Goal: Find specific page/section: Find specific page/section

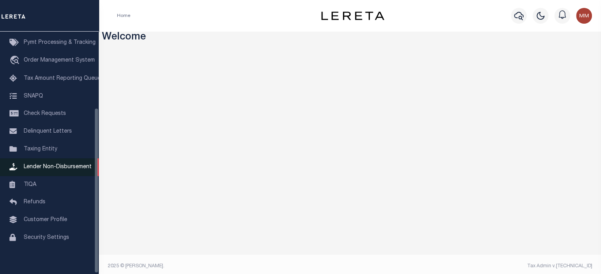
scroll to position [112, 0]
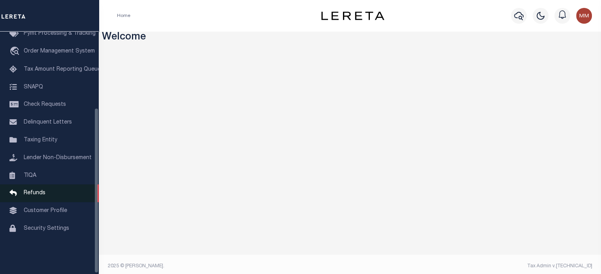
click at [35, 196] on span "Refunds" at bounding box center [35, 194] width 22 height 6
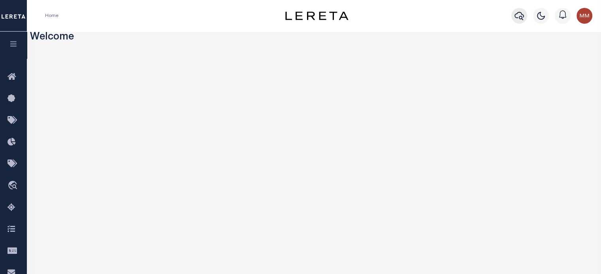
click at [522, 15] on icon "button" at bounding box center [519, 15] width 9 height 9
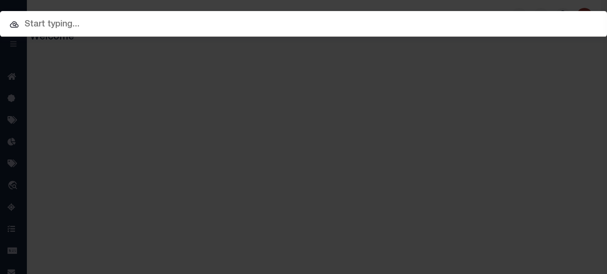
drag, startPoint x: 235, startPoint y: 23, endPoint x: 237, endPoint y: 34, distance: 11.3
click at [236, 30] on input "text" at bounding box center [303, 25] width 607 height 14
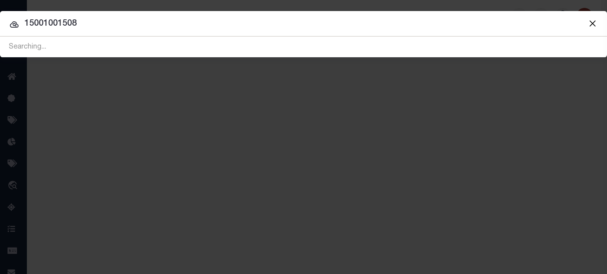
type input "15001001508"
drag, startPoint x: -66, startPoint y: 41, endPoint x: -265, endPoint y: 62, distance: 200.0
click at [0, 62] on html "Home Profile" at bounding box center [303, 209] width 607 height 419
type input "a0d7bz"
click at [70, 29] on input "a0d7bz" at bounding box center [303, 24] width 607 height 14
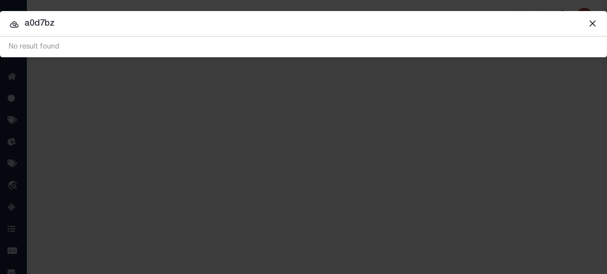
click at [223, 25] on input "a0d7bz" at bounding box center [303, 24] width 607 height 14
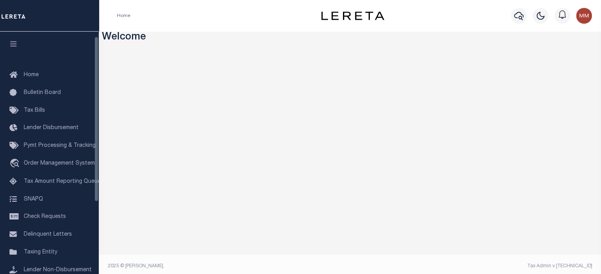
scroll to position [112, 0]
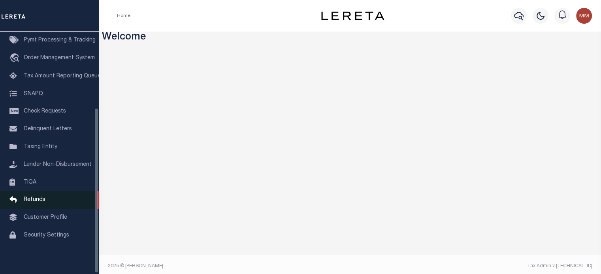
click at [32, 200] on span "Refunds" at bounding box center [35, 200] width 22 height 6
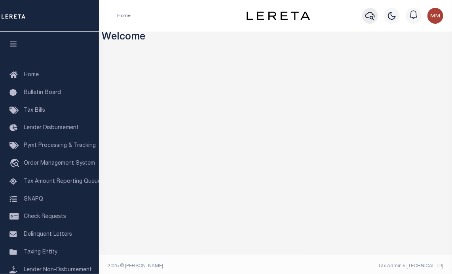
click at [371, 15] on icon "button" at bounding box center [369, 15] width 9 height 9
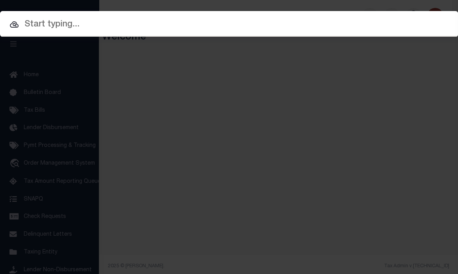
click at [320, 30] on input "text" at bounding box center [229, 25] width 458 height 14
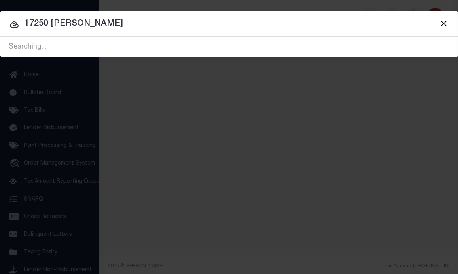
type input "17250 raupp"
